Goal: Task Accomplishment & Management: Use online tool/utility

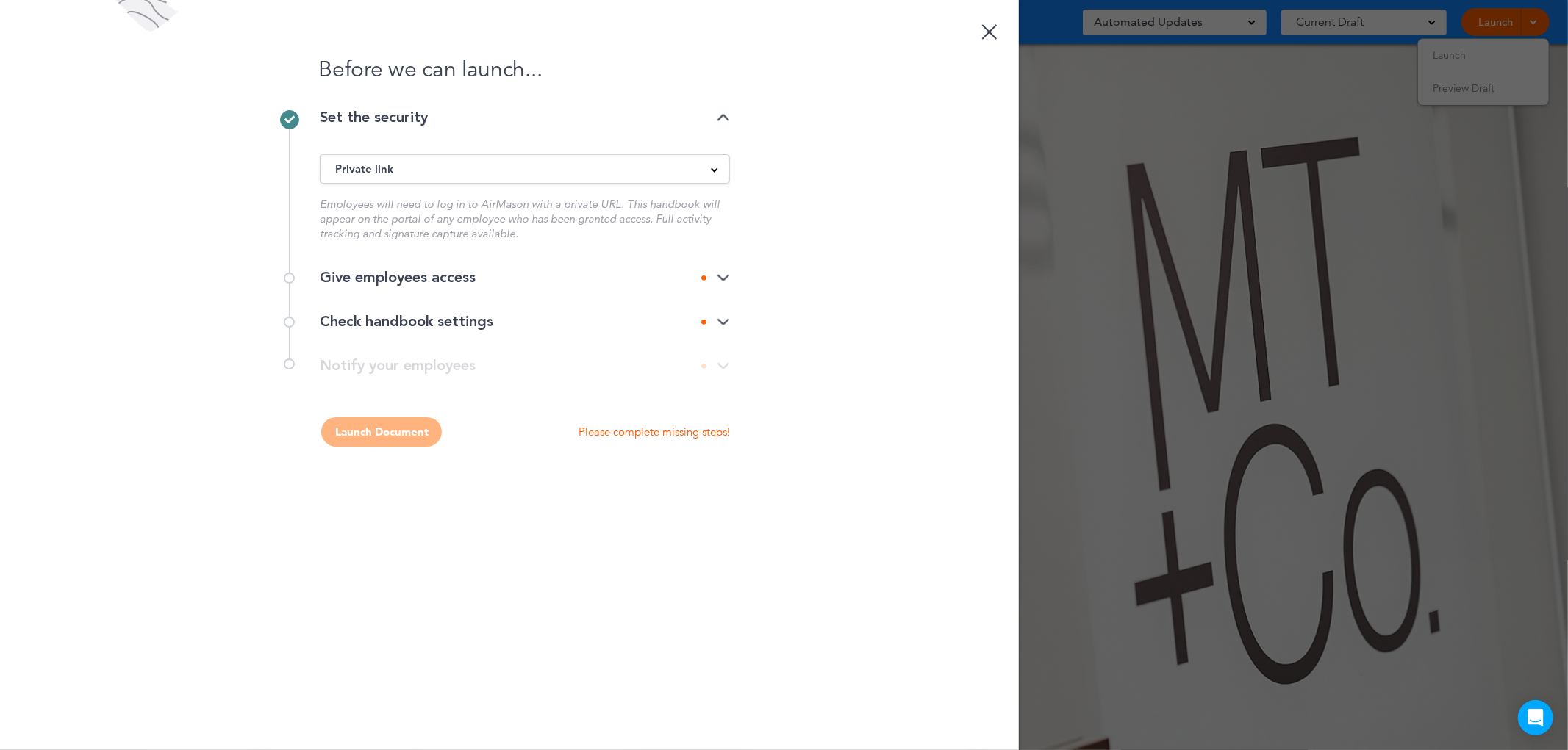
click at [482, 279] on div "Give employees access" at bounding box center [525, 277] width 410 height 15
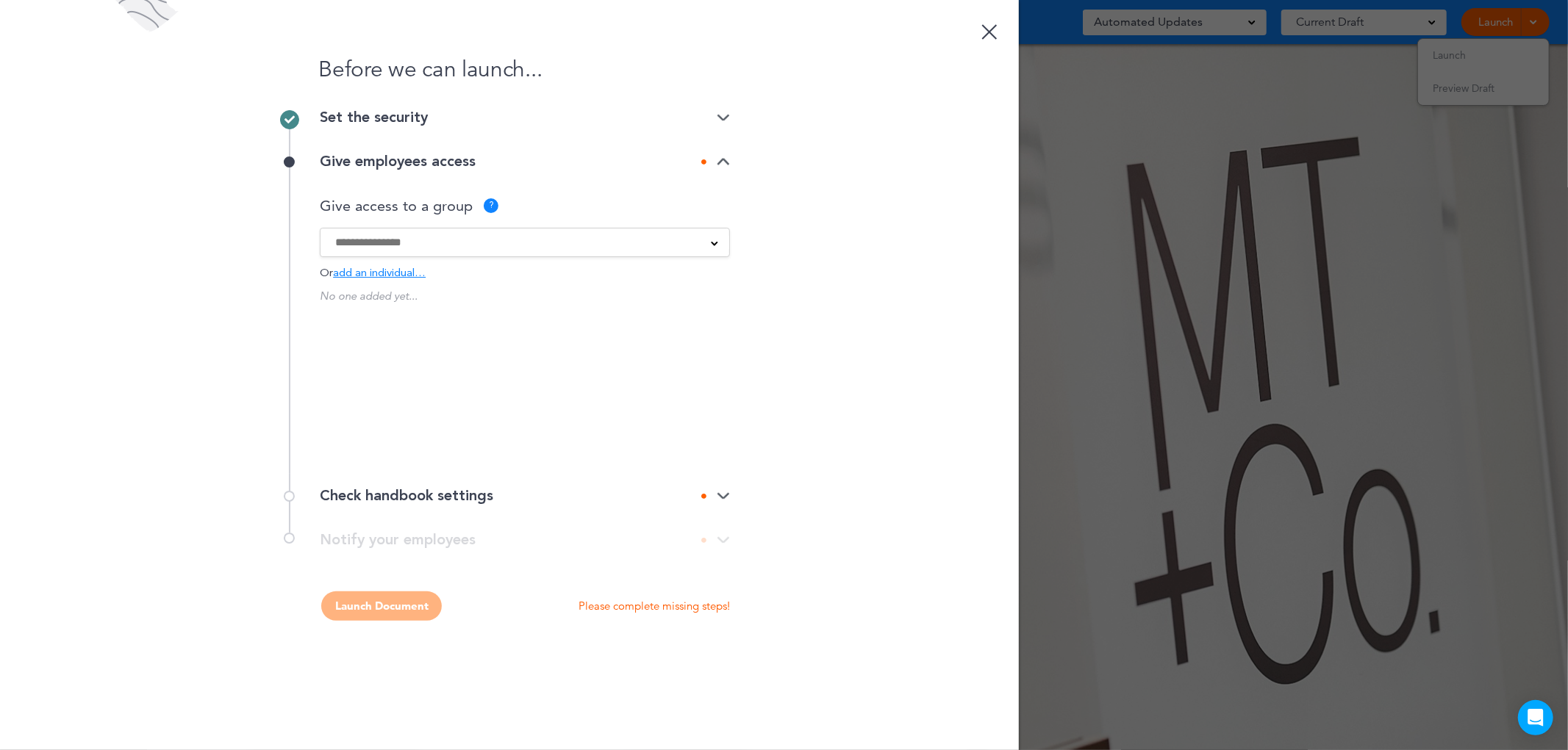
click at [597, 232] on div "Administration Employees All Employees Everyone BUT BOD Management team SSO Emp…" at bounding box center [525, 242] width 410 height 29
click at [695, 242] on div at bounding box center [525, 242] width 408 height 16
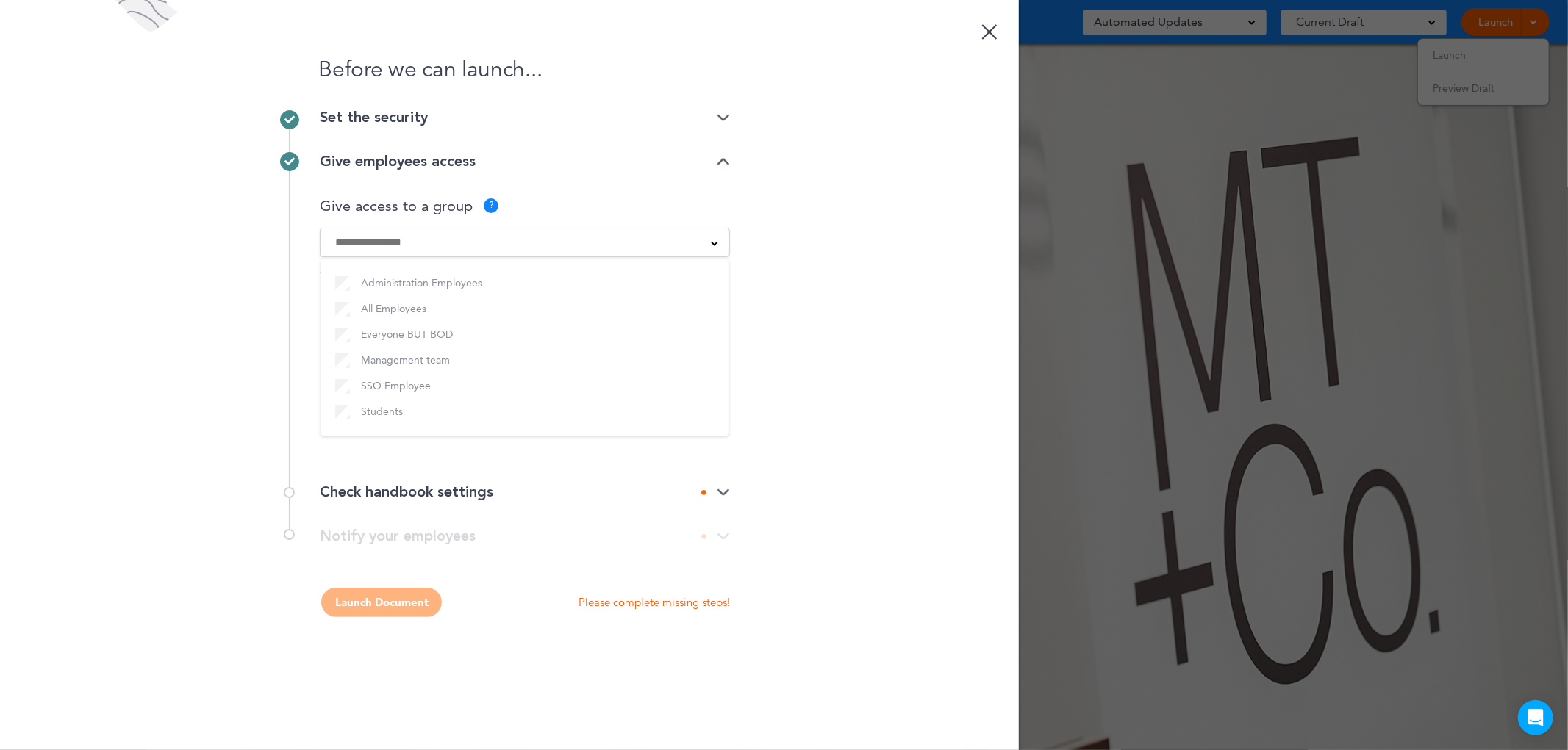
click at [204, 325] on div "Before we can launch... Set the security Private link Public link Private link …" at bounding box center [510, 375] width 1019 height 750
click at [724, 486] on div "Check handbook settings" at bounding box center [525, 492] width 410 height 15
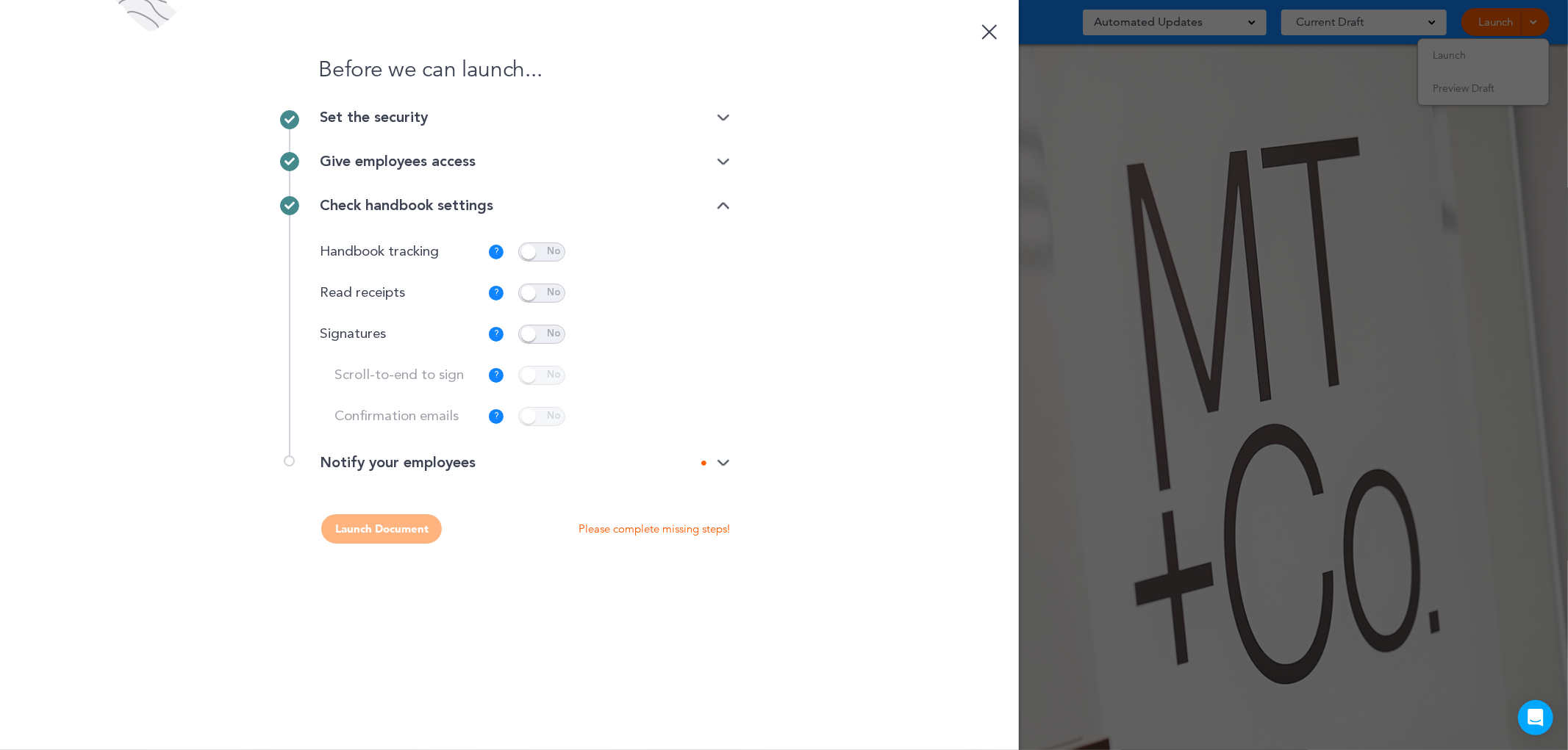
click at [541, 251] on span at bounding box center [542, 252] width 47 height 19
click at [427, 456] on div "Notify your employees" at bounding box center [525, 463] width 410 height 15
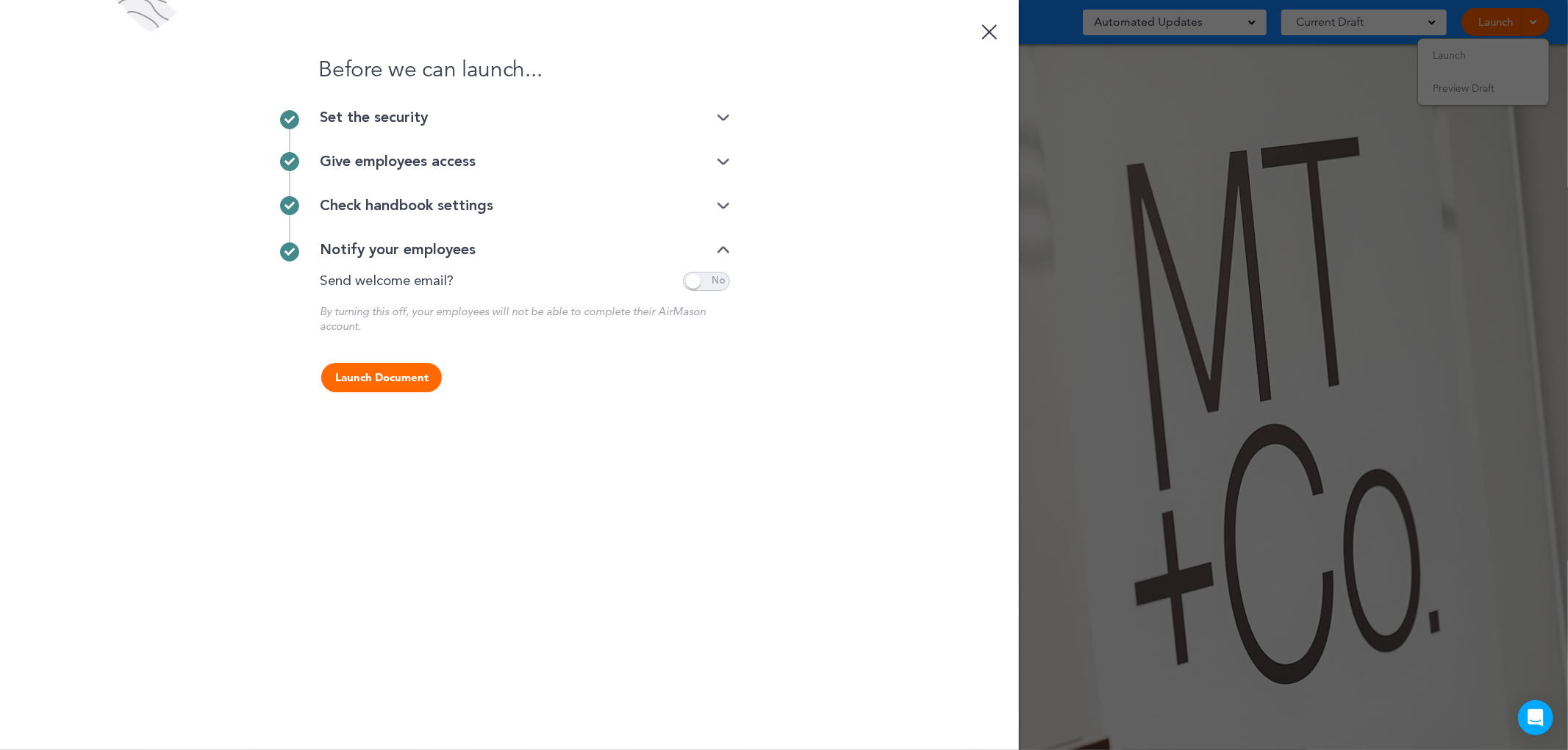
click at [366, 380] on button "Launch Document" at bounding box center [382, 377] width 121 height 29
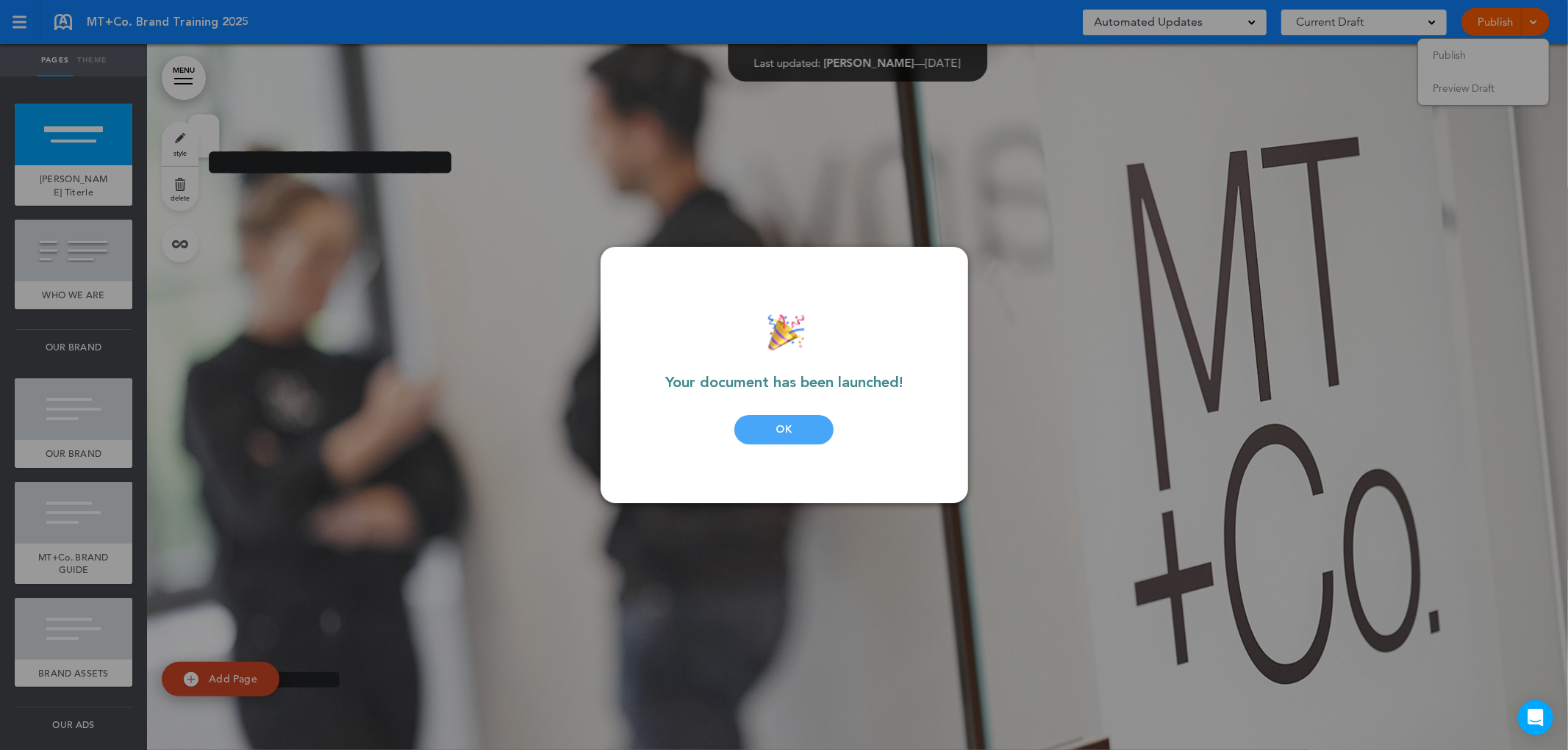
click at [801, 422] on div "OK" at bounding box center [784, 429] width 100 height 29
